Goal: Task Accomplishment & Management: Use online tool/utility

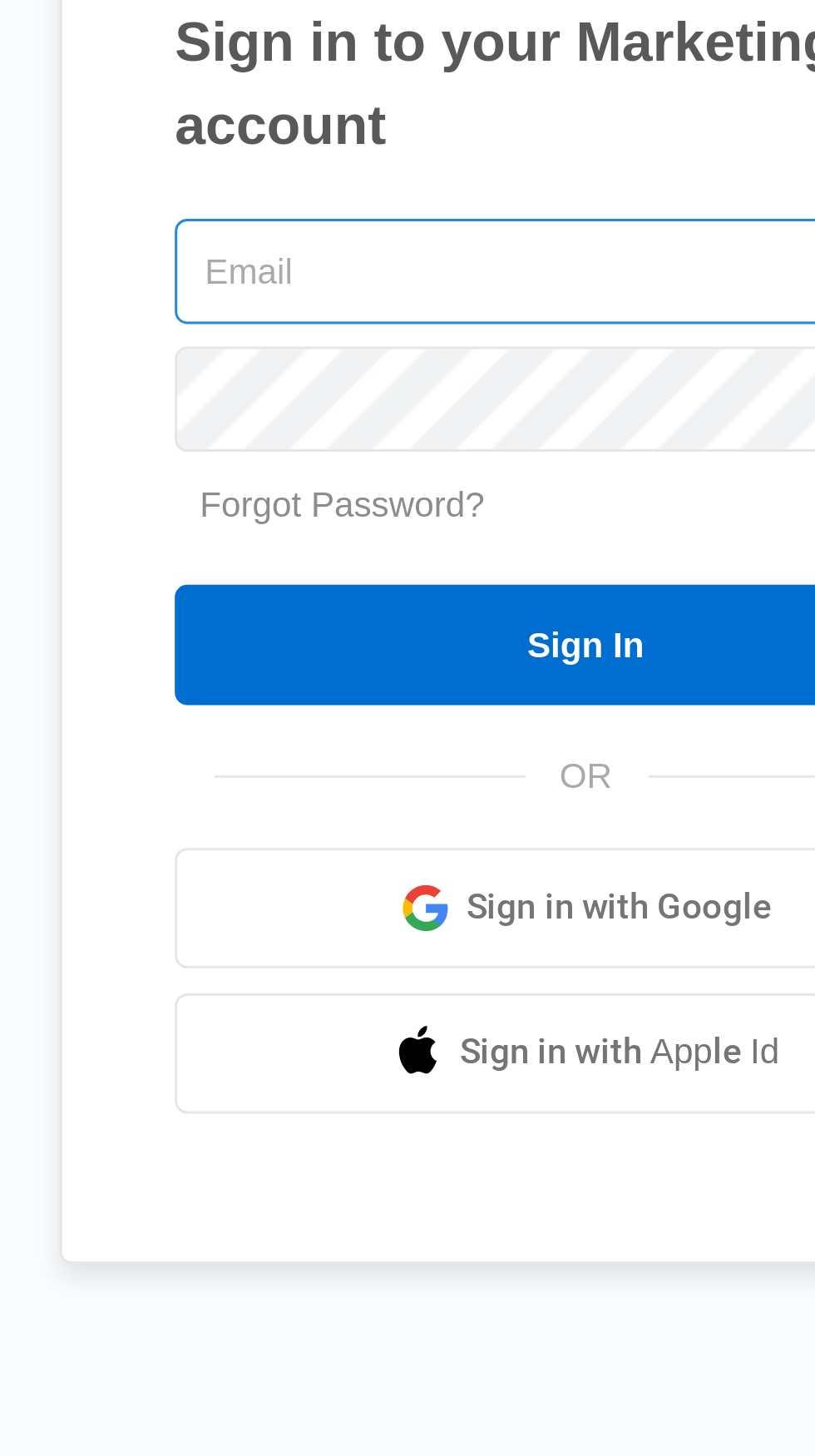
click at [409, 671] on input "text" at bounding box center [408, 654] width 273 height 35
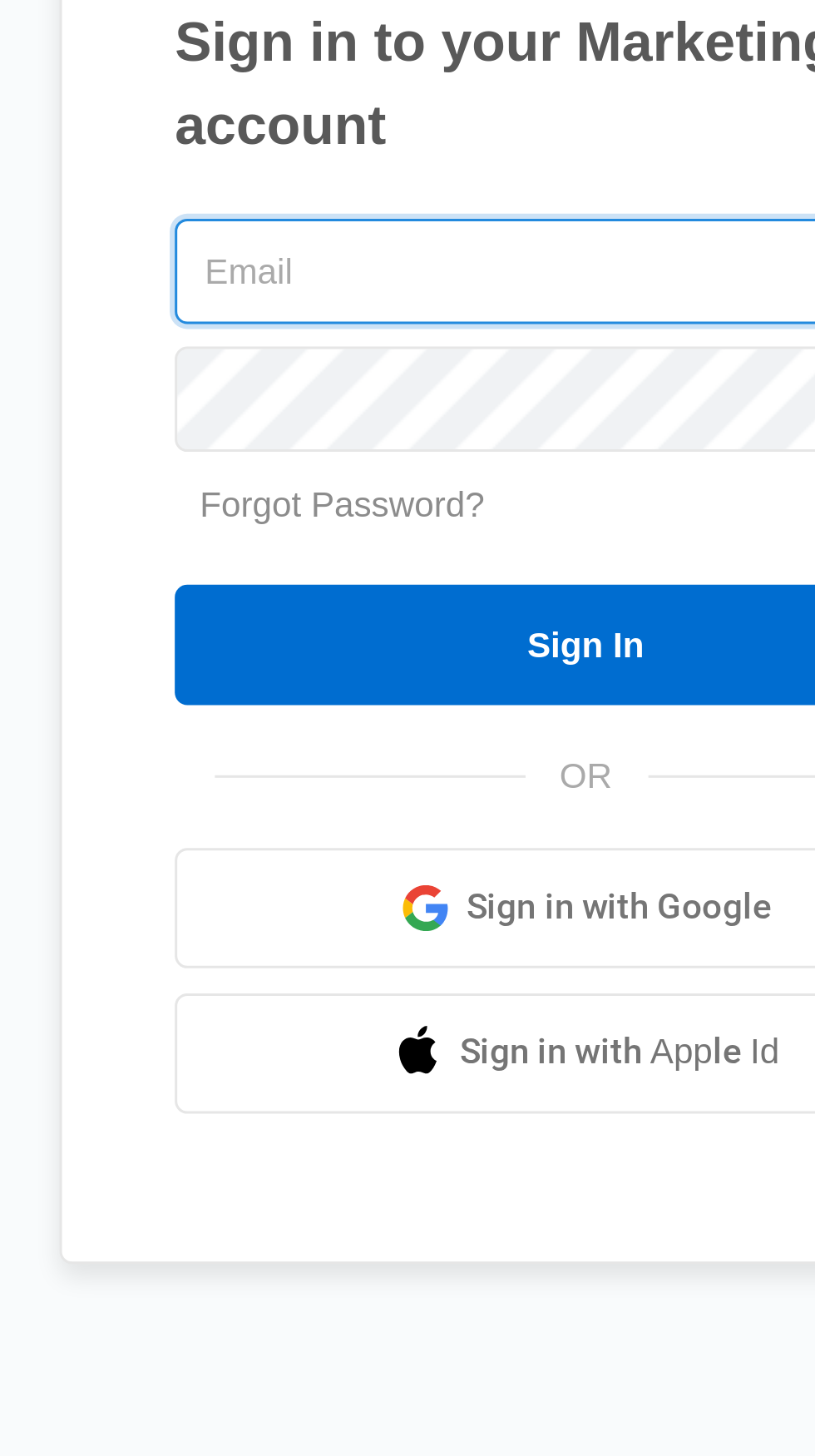
type input "[PERSON_NAME][EMAIL_ADDRESS][DOMAIN_NAME]"
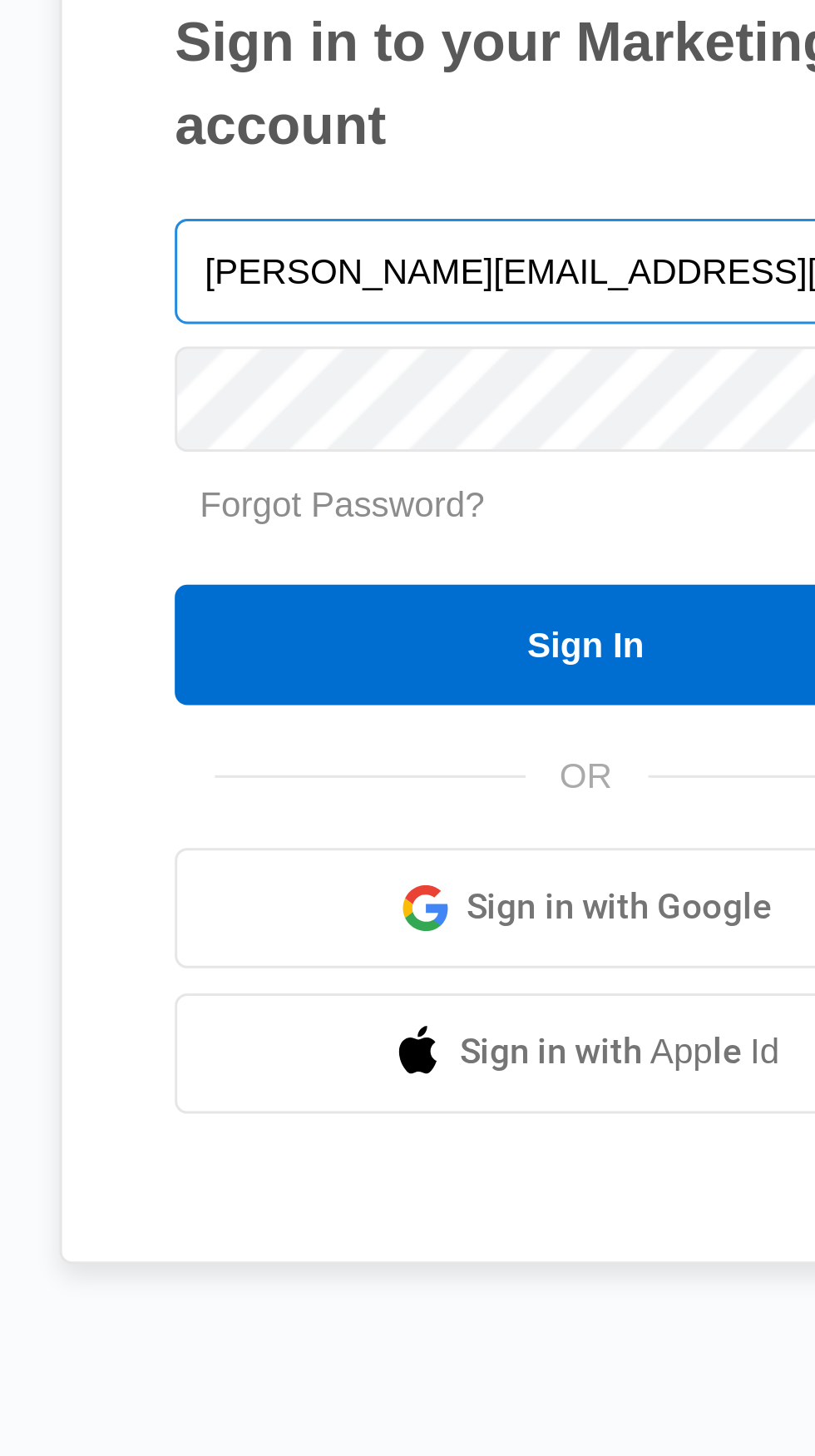
click at [271, 758] on input "Sign In" at bounding box center [408, 778] width 273 height 40
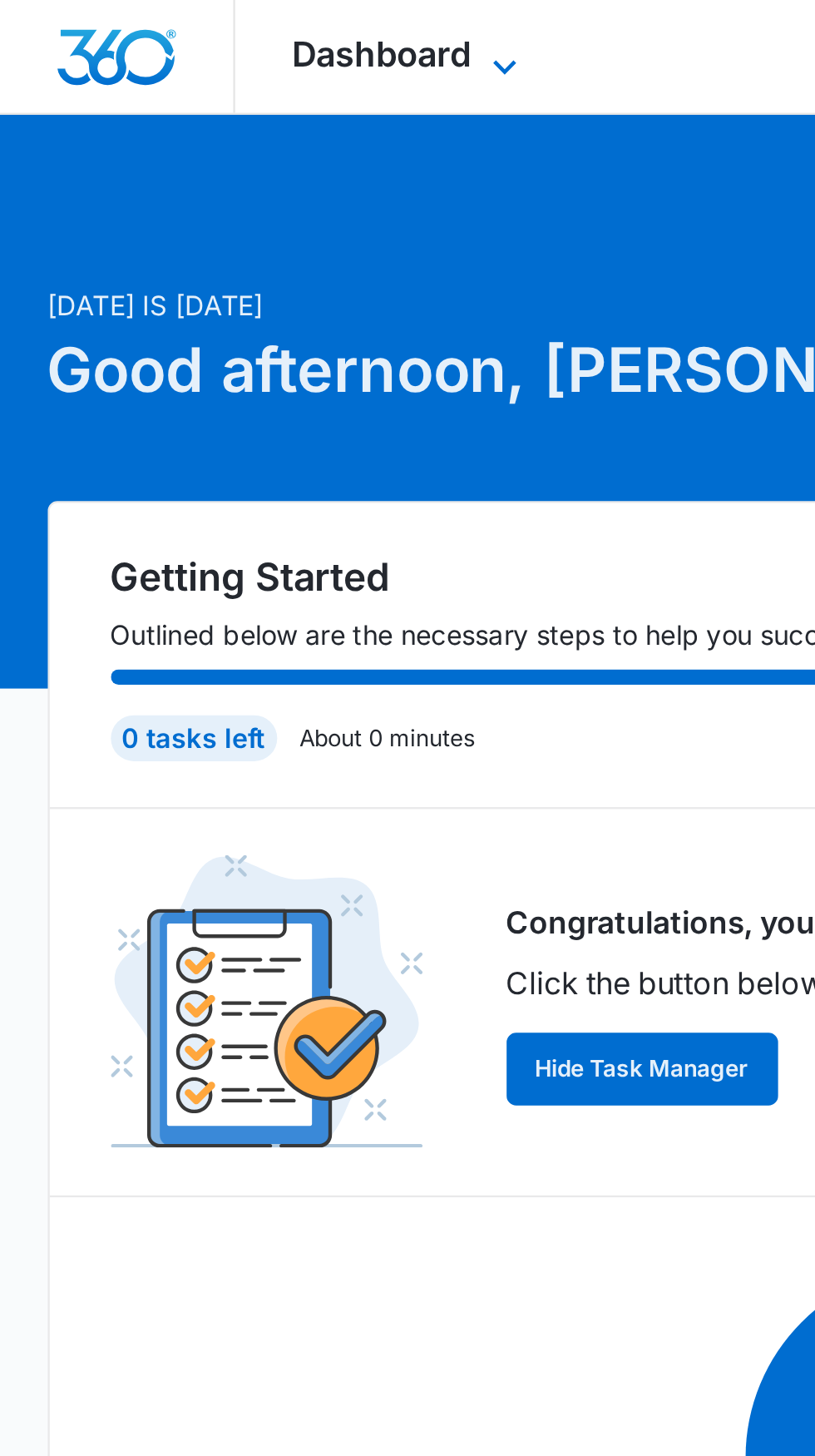
click at [219, 25] on icon at bounding box center [219, 28] width 10 height 5
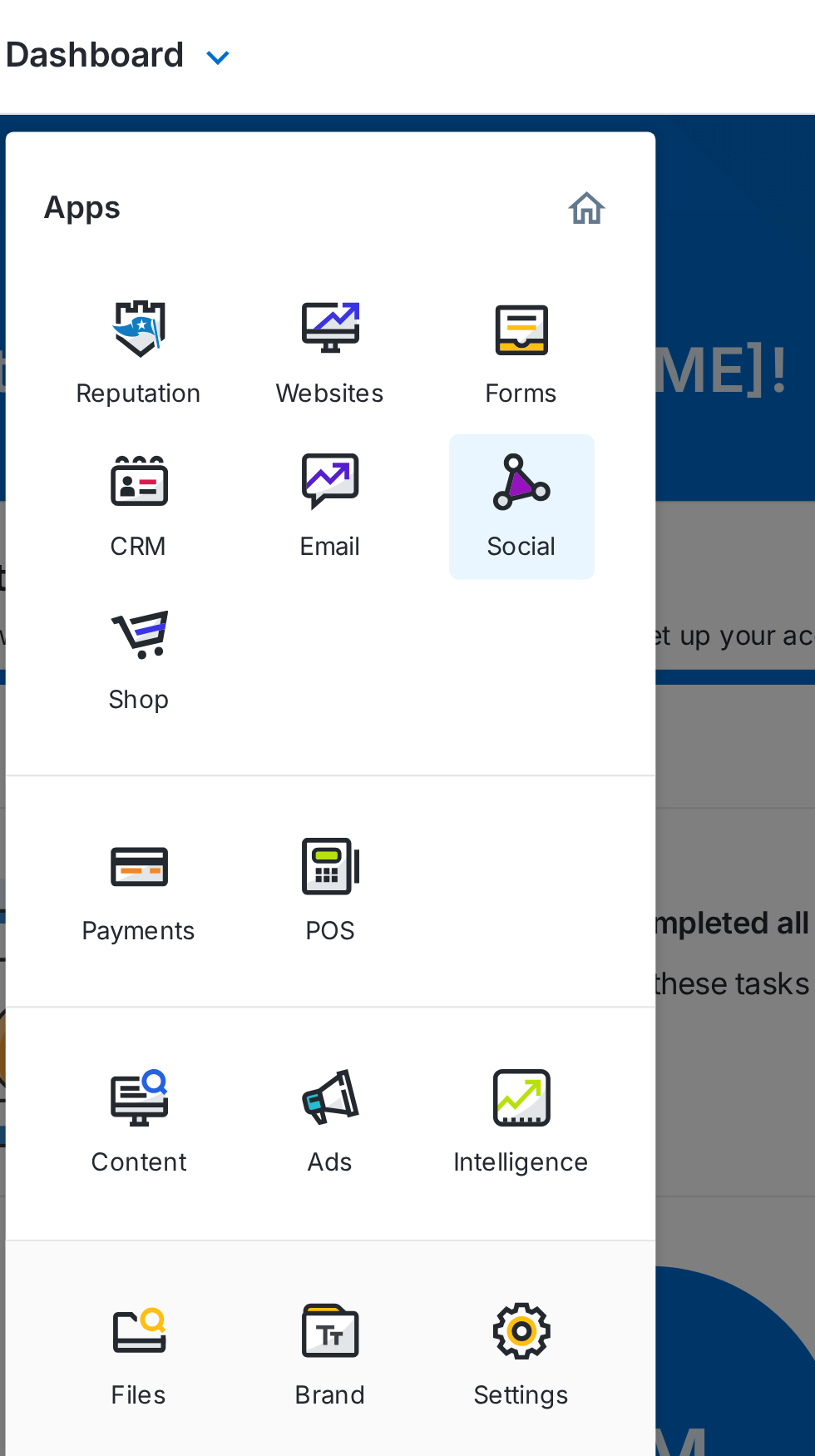
click at [354, 210] on img at bounding box center [351, 209] width 25 height 25
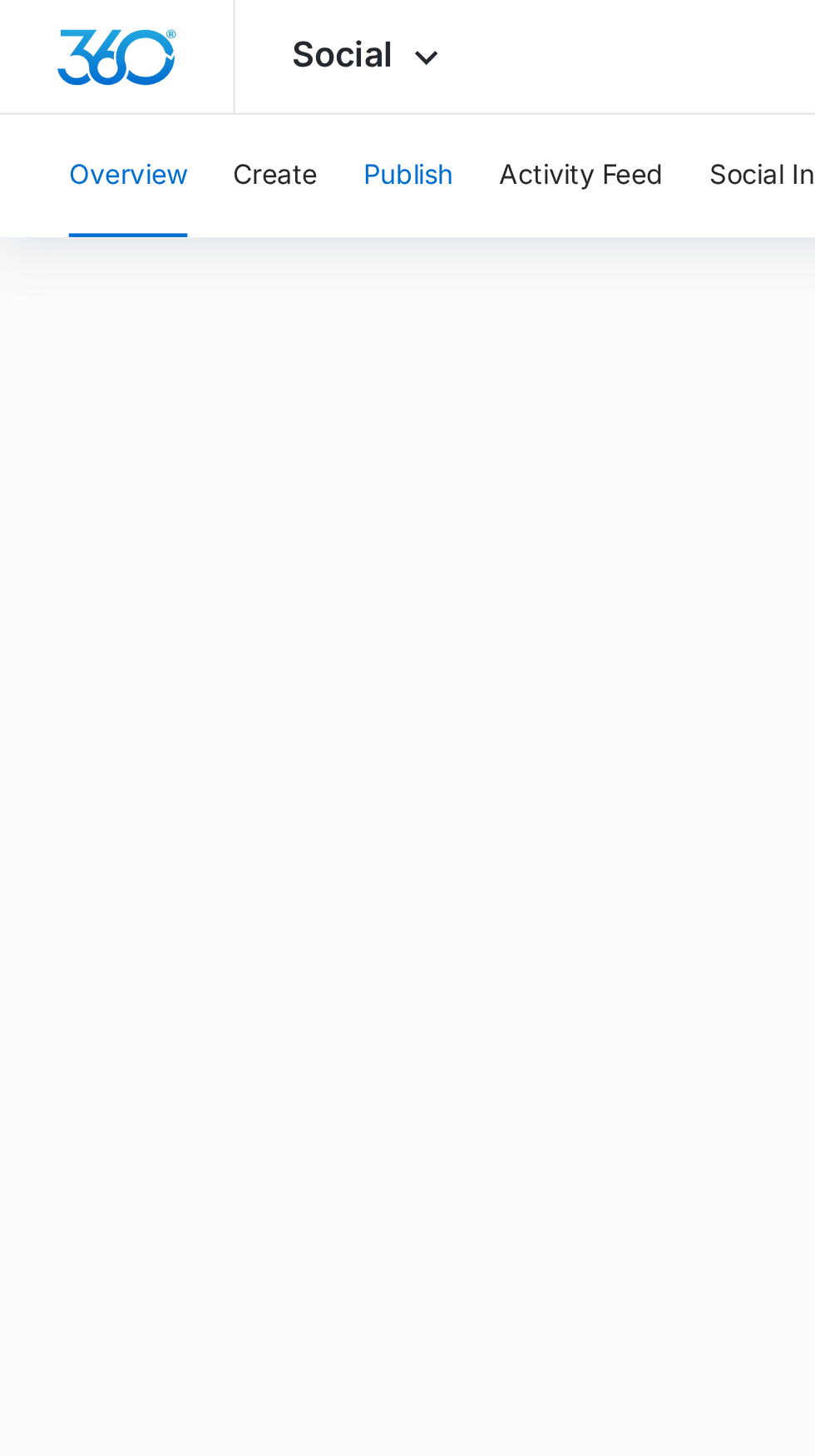
click at [188, 72] on button "Publish" at bounding box center [178, 76] width 39 height 53
